Goal: Task Accomplishment & Management: Use online tool/utility

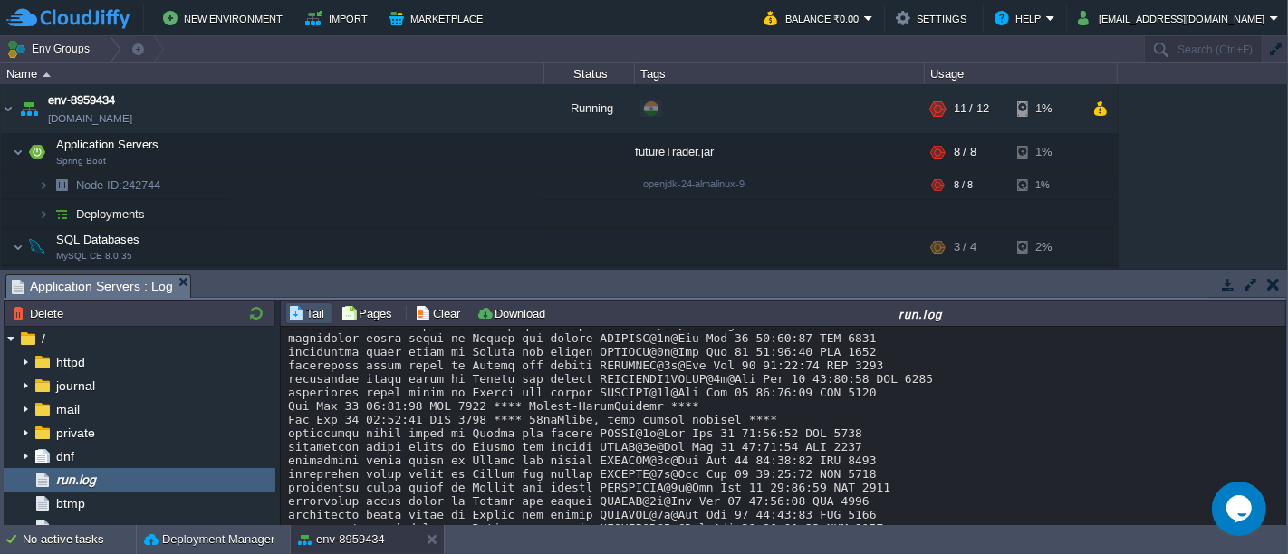
scroll to position [24362, 0]
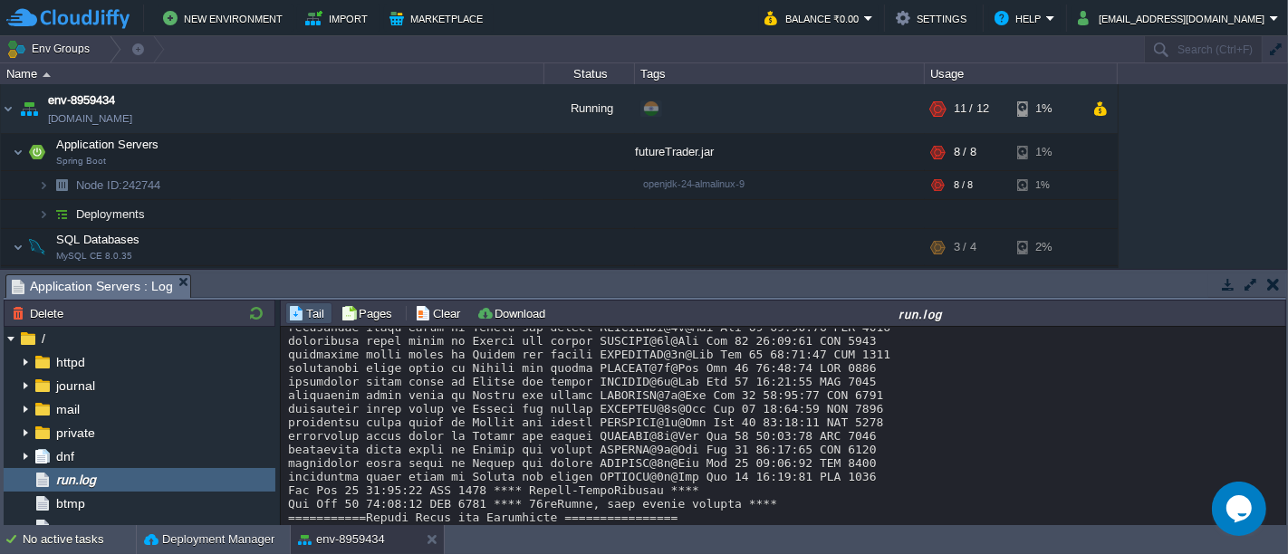
click at [1271, 284] on button "button" at bounding box center [1273, 284] width 13 height 16
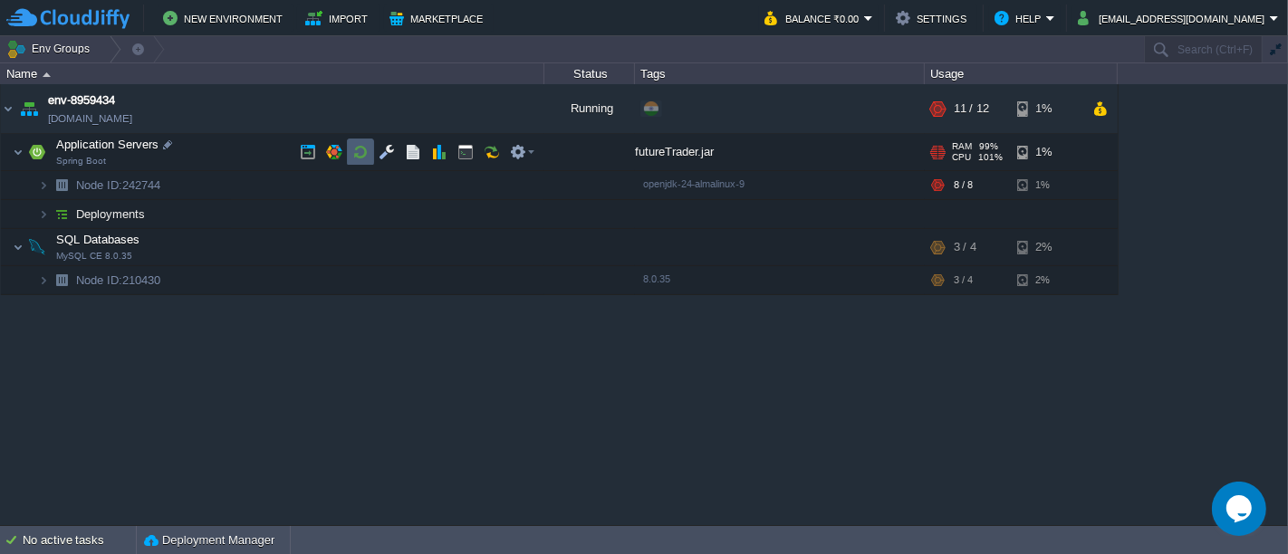
click at [352, 140] on td at bounding box center [360, 152] width 27 height 27
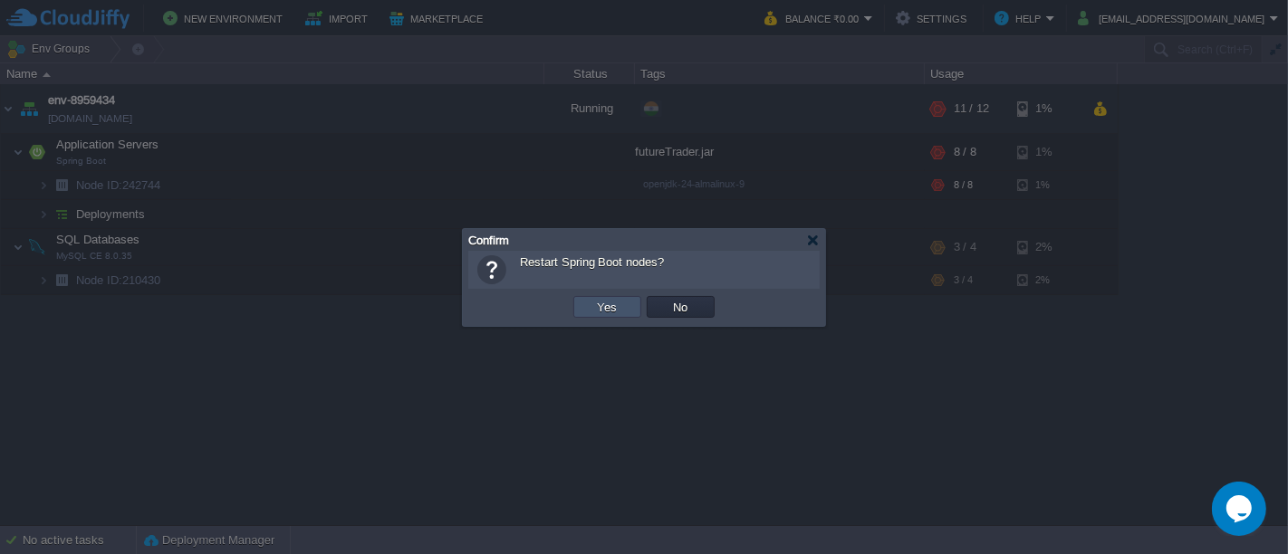
click at [600, 309] on button "Yes" at bounding box center [607, 307] width 31 height 16
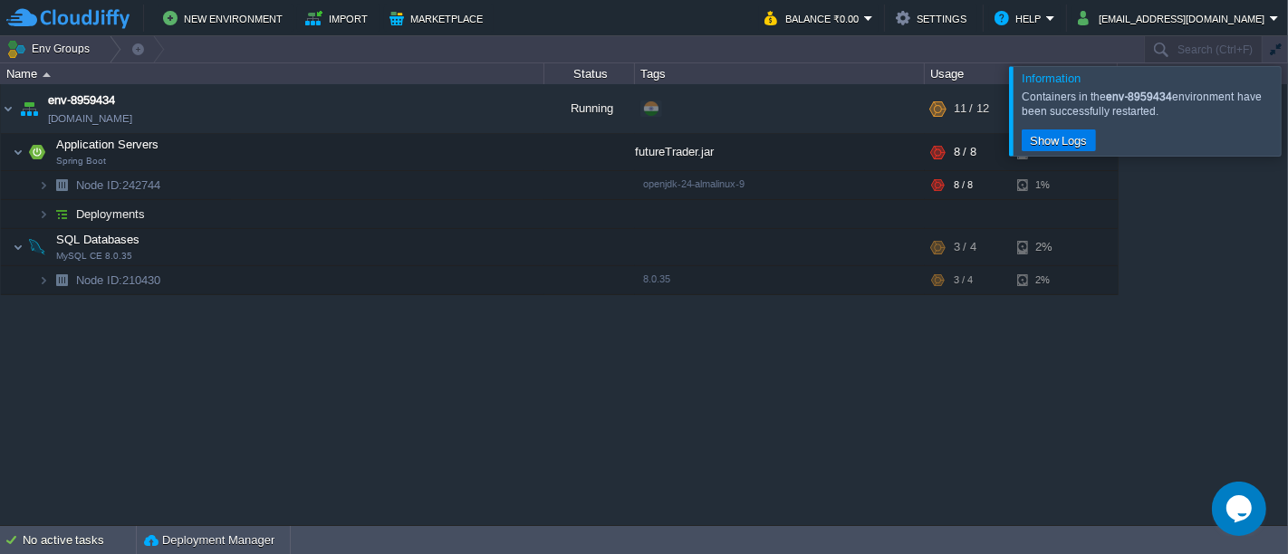
click at [1287, 120] on div at bounding box center [1309, 110] width 0 height 89
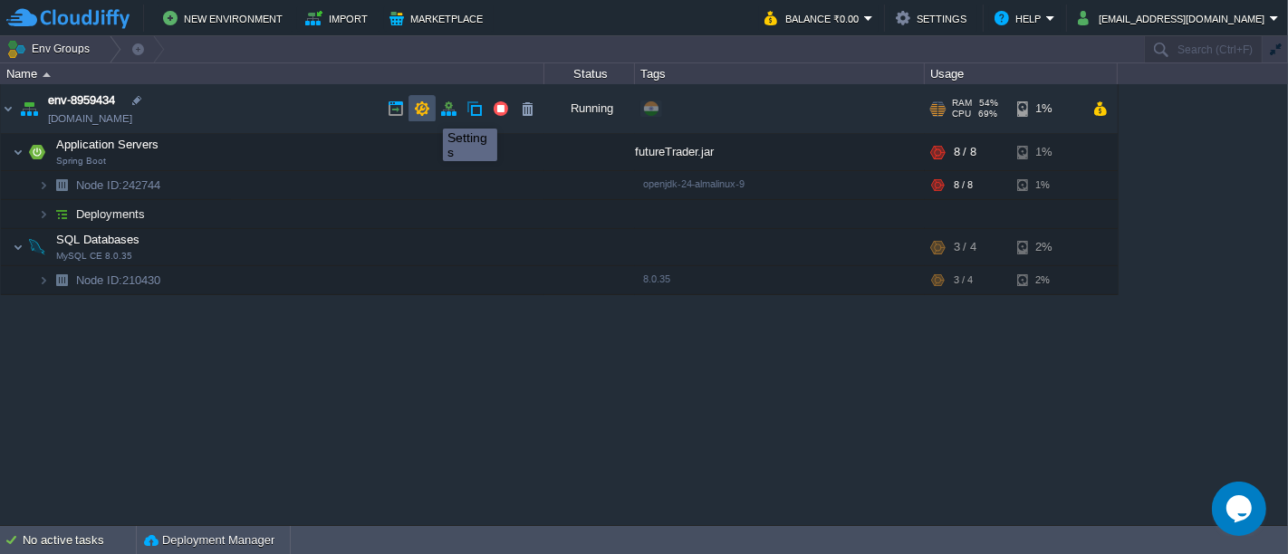
click at [427, 112] on button "button" at bounding box center [422, 109] width 16 height 16
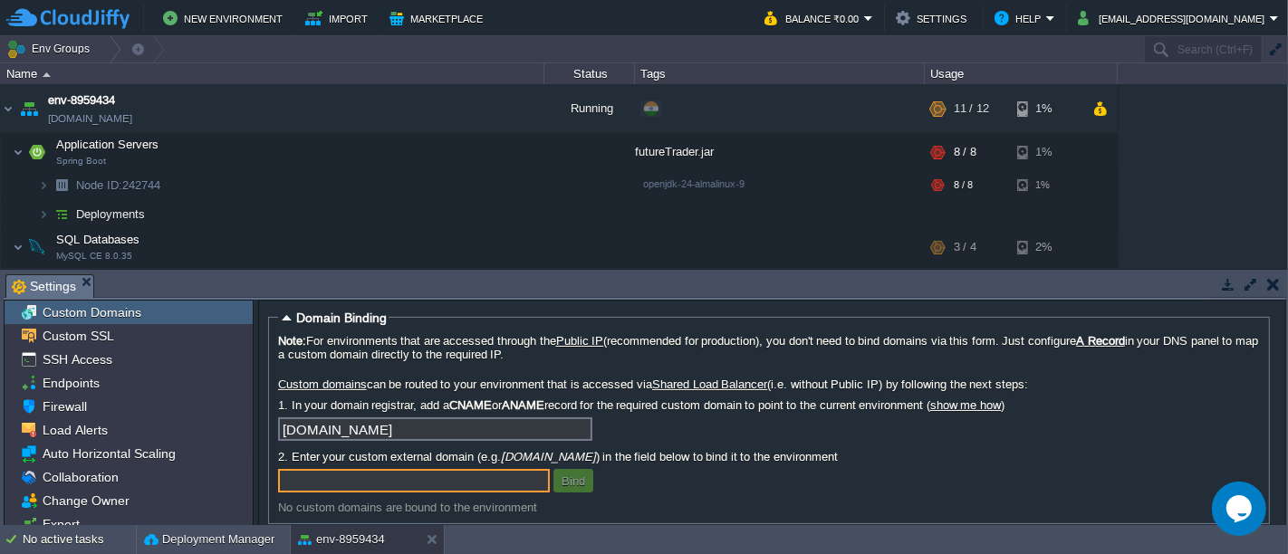
scroll to position [34, 0]
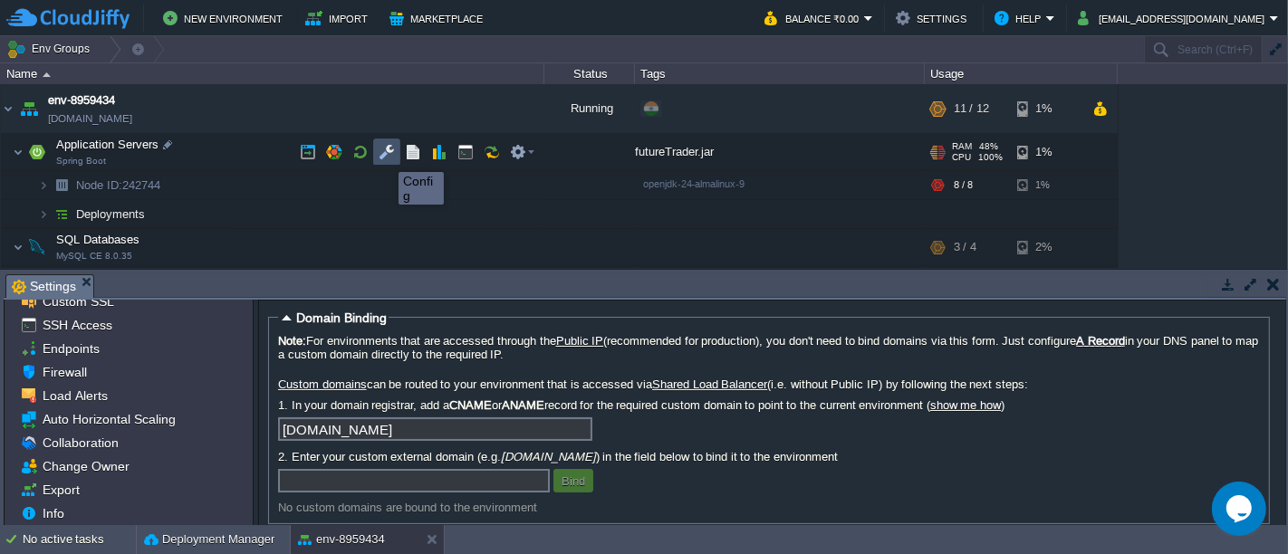
click at [385, 156] on button "button" at bounding box center [386, 152] width 16 height 16
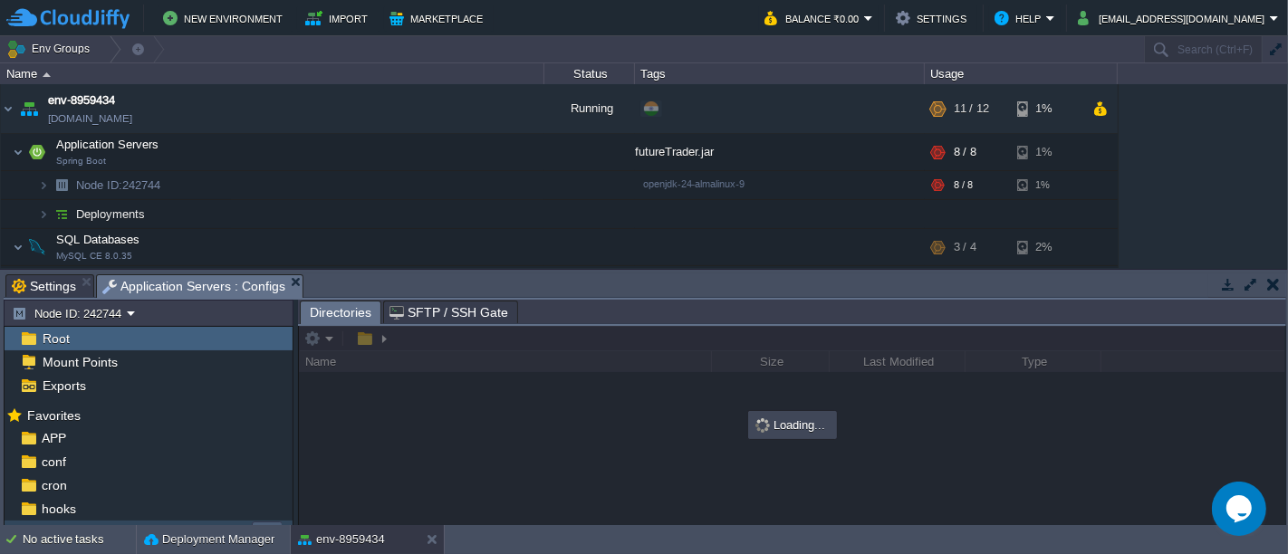
drag, startPoint x: 286, startPoint y: 444, endPoint x: 283, endPoint y: 529, distance: 85.2
click at [283, 529] on body "New Environment Import Marketplace Bonus ₹0.00 Upgrade Account Balance ₹0.00 Se…" at bounding box center [644, 277] width 1288 height 554
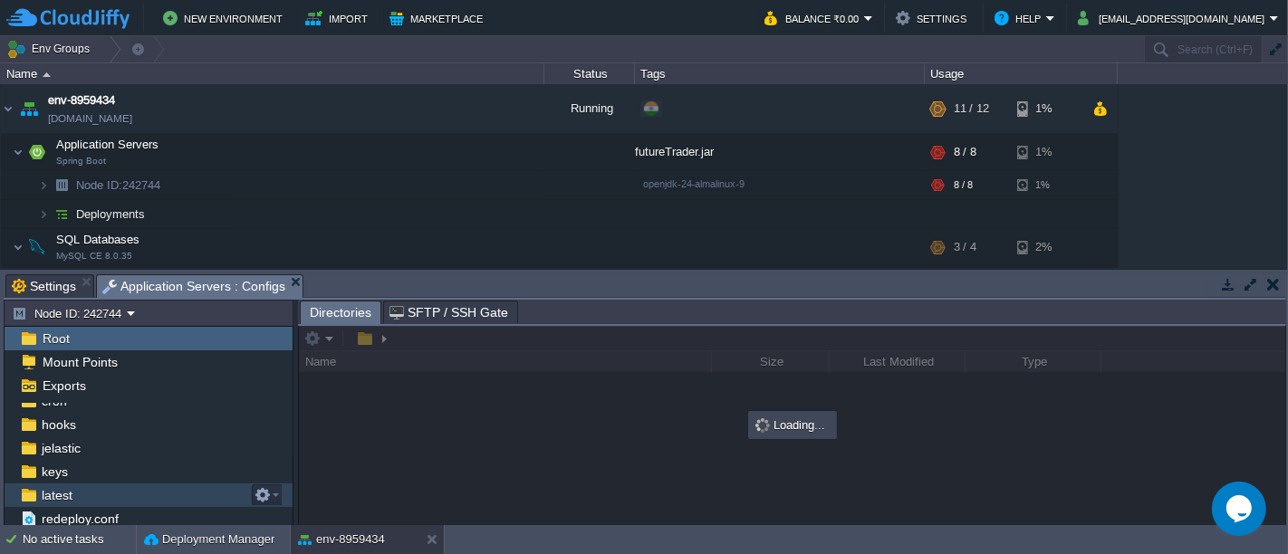
click at [116, 497] on div "latest" at bounding box center [149, 496] width 288 height 24
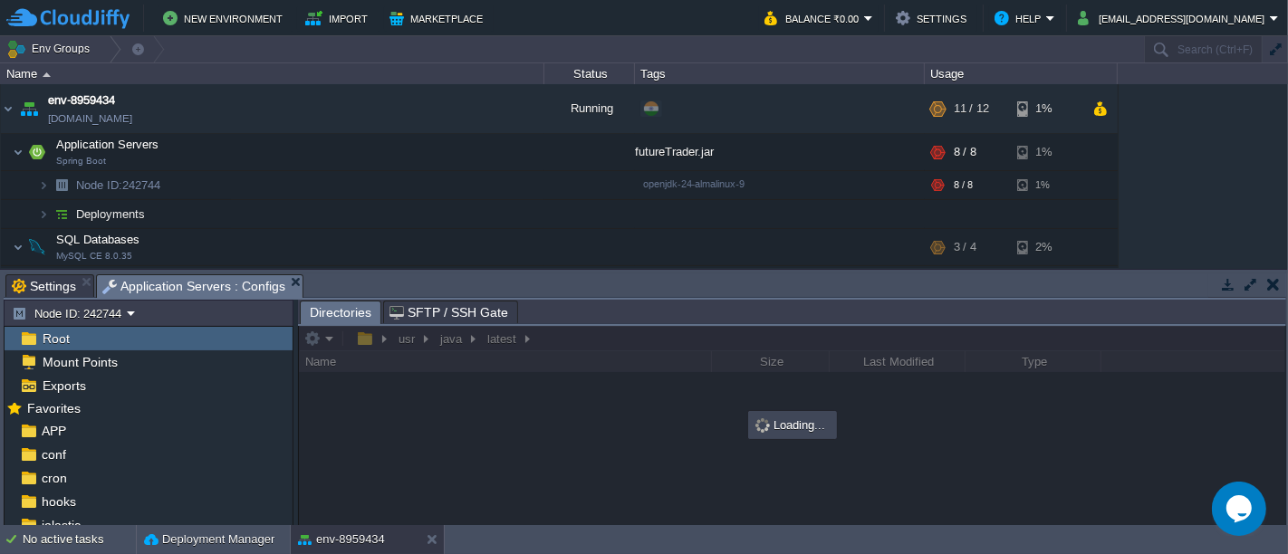
scroll to position [0, 0]
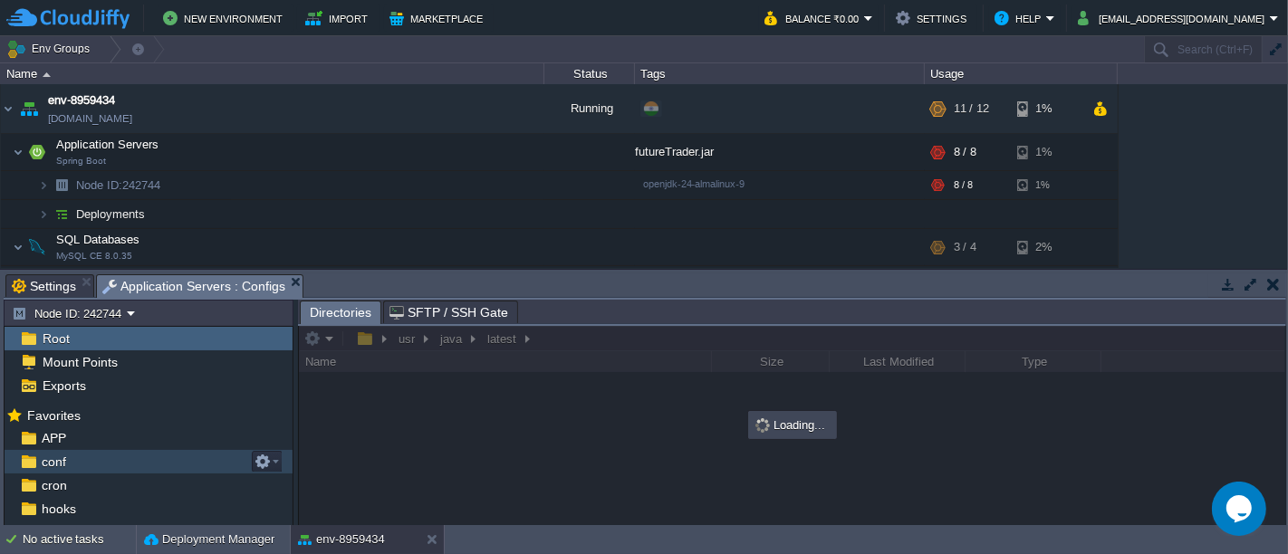
click at [95, 456] on div "conf" at bounding box center [149, 462] width 288 height 24
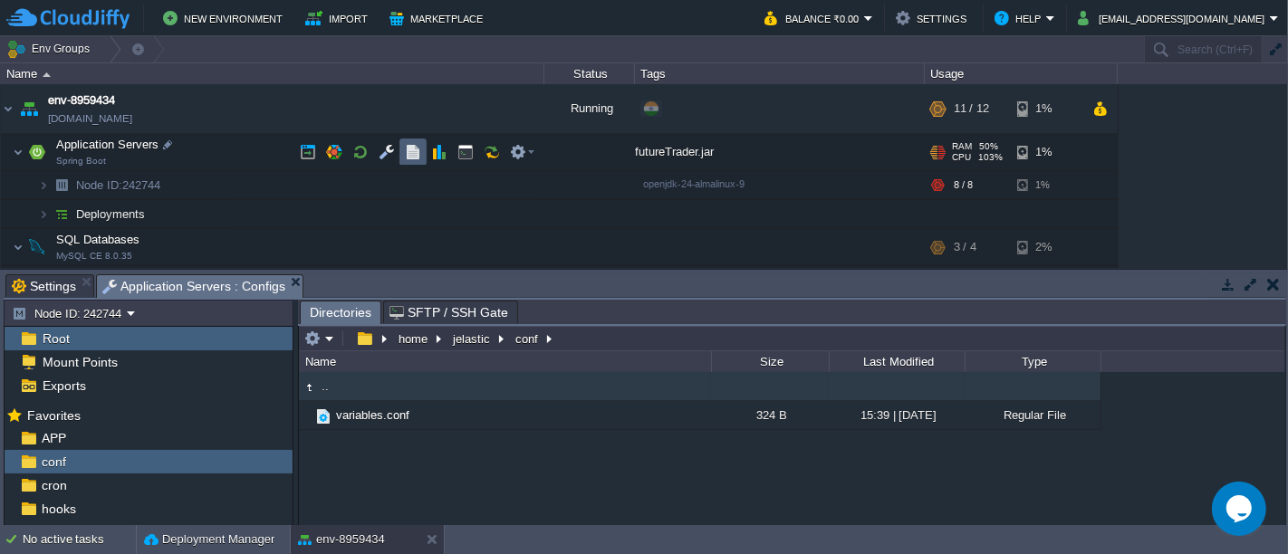
click at [408, 154] on button "button" at bounding box center [413, 152] width 16 height 16
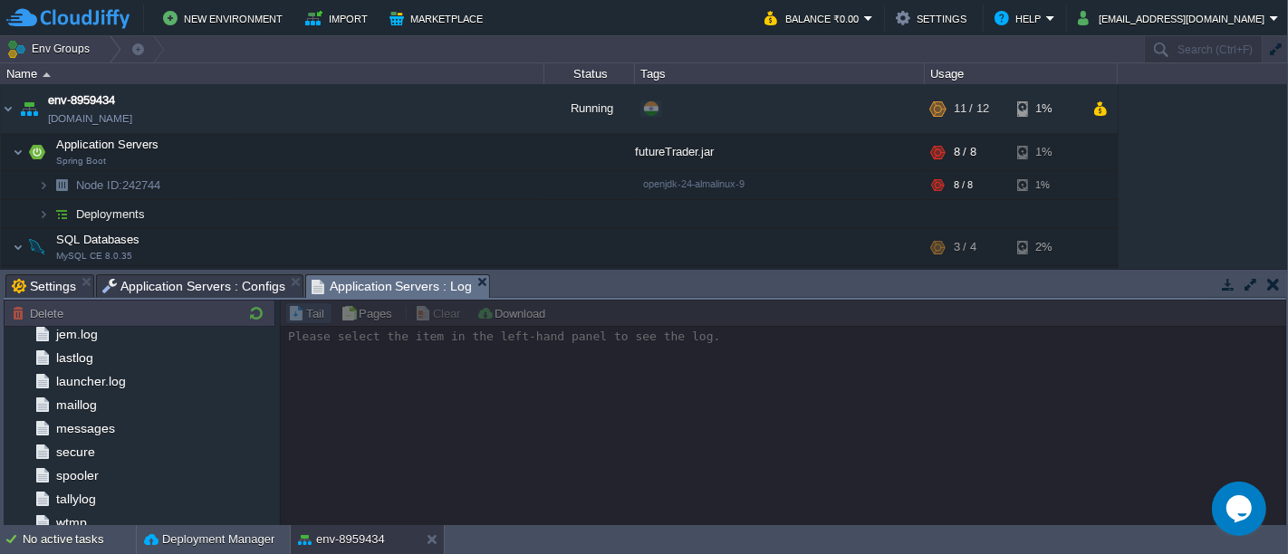
scroll to position [248, 0]
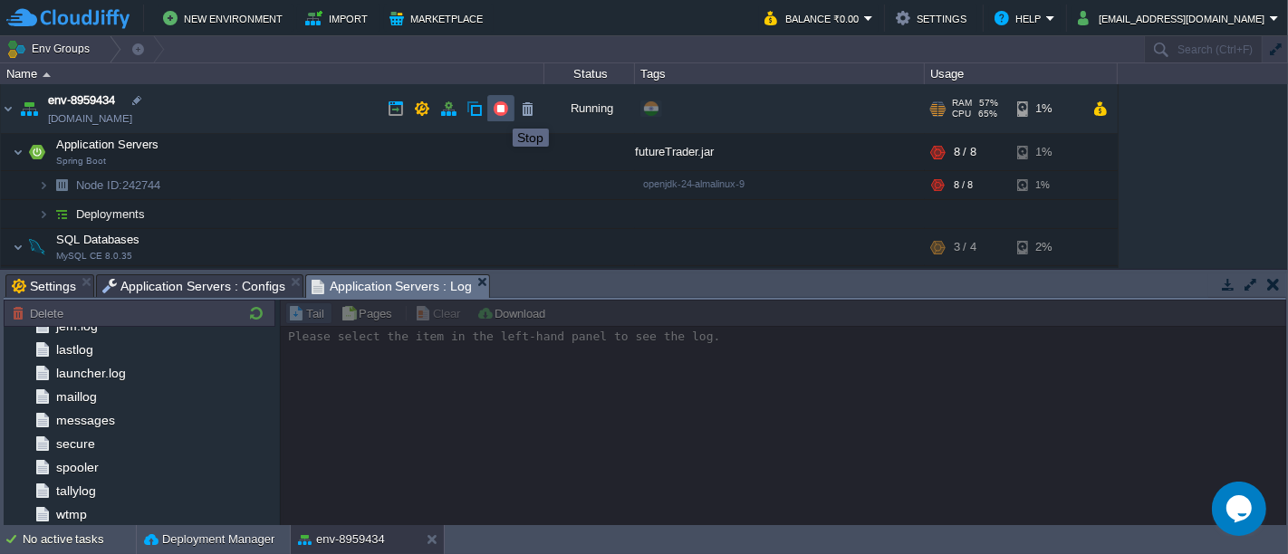
click at [499, 112] on button "button" at bounding box center [501, 109] width 16 height 16
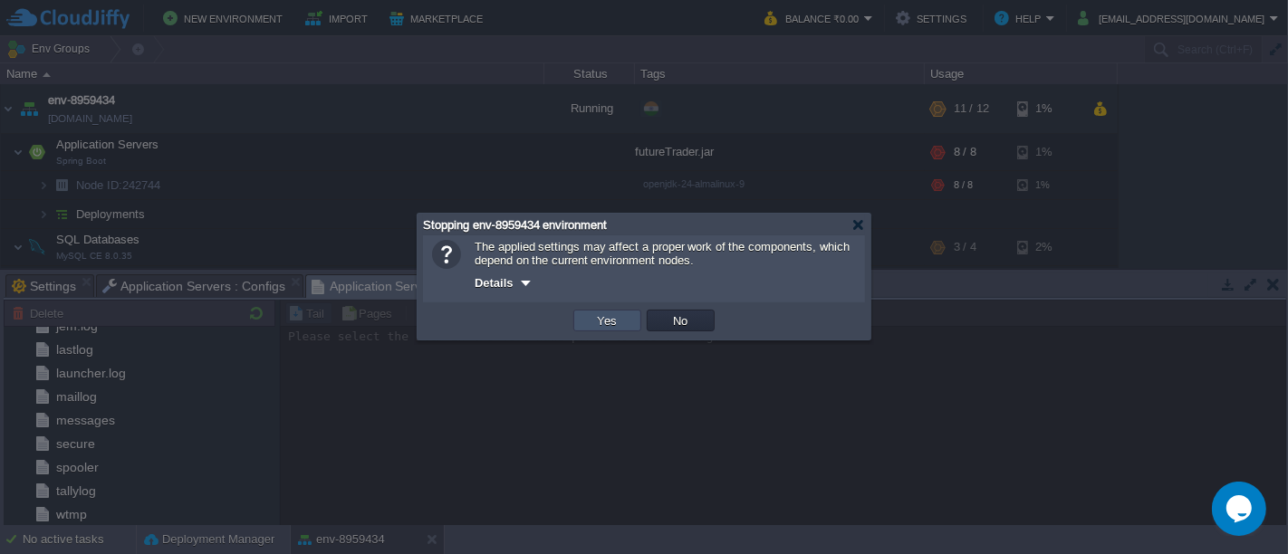
click at [613, 321] on button "Yes" at bounding box center [607, 320] width 31 height 16
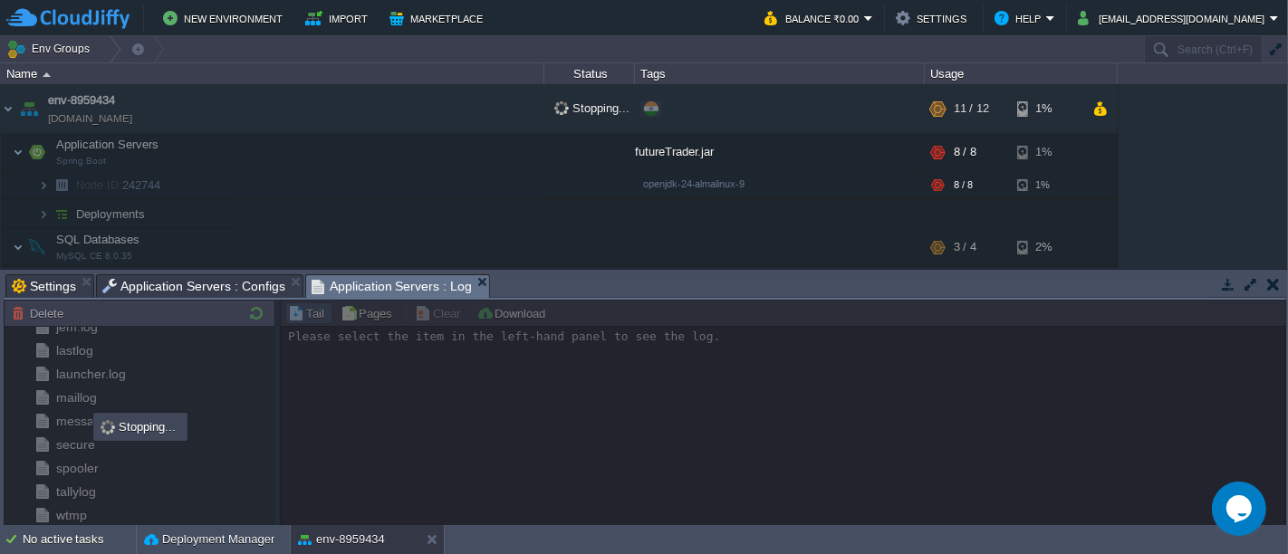
scroll to position [247, 0]
